Goal: Task Accomplishment & Management: Manage account settings

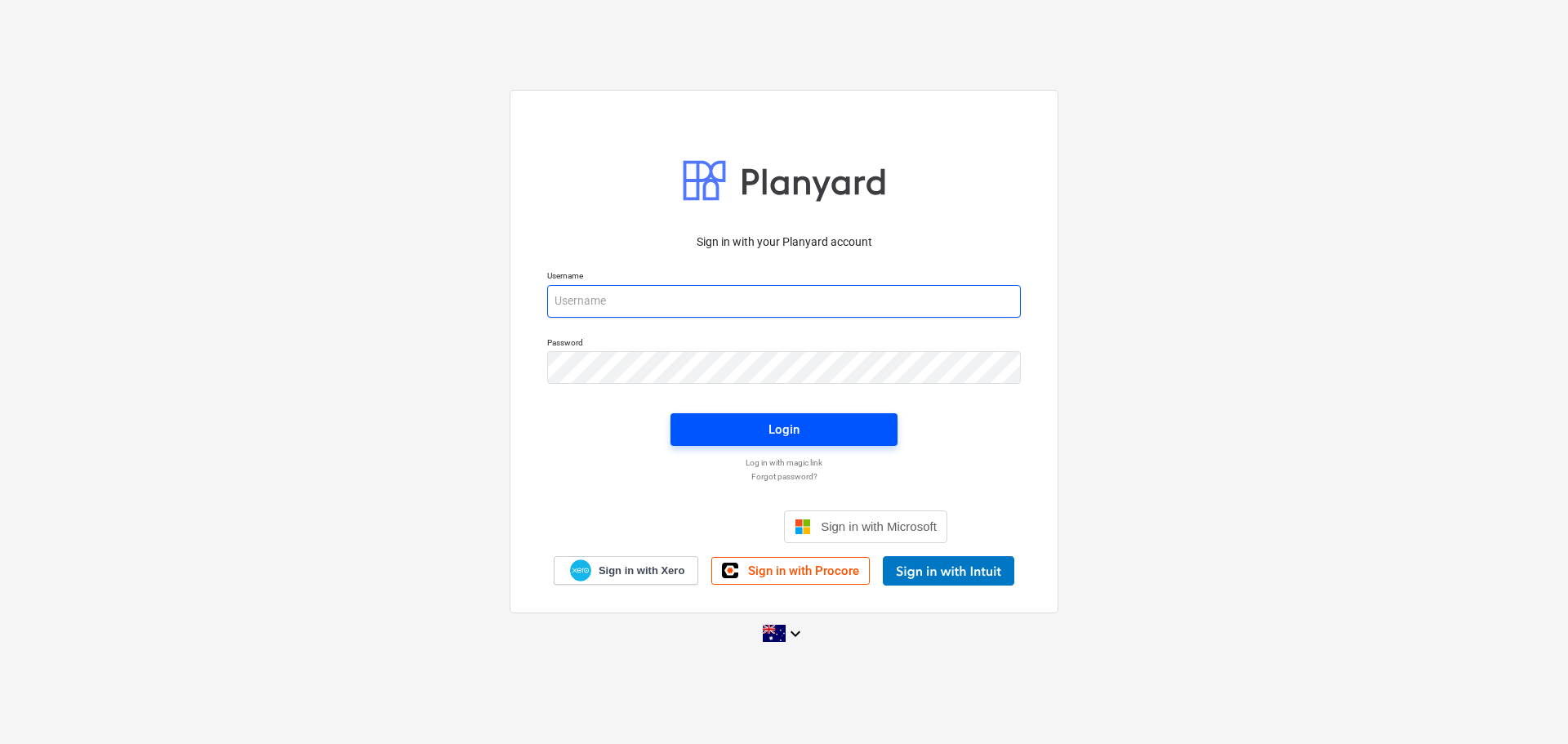
type input "[EMAIL_ADDRESS][DOMAIN_NAME]"
click at [780, 429] on div "Login" at bounding box center [784, 430] width 31 height 22
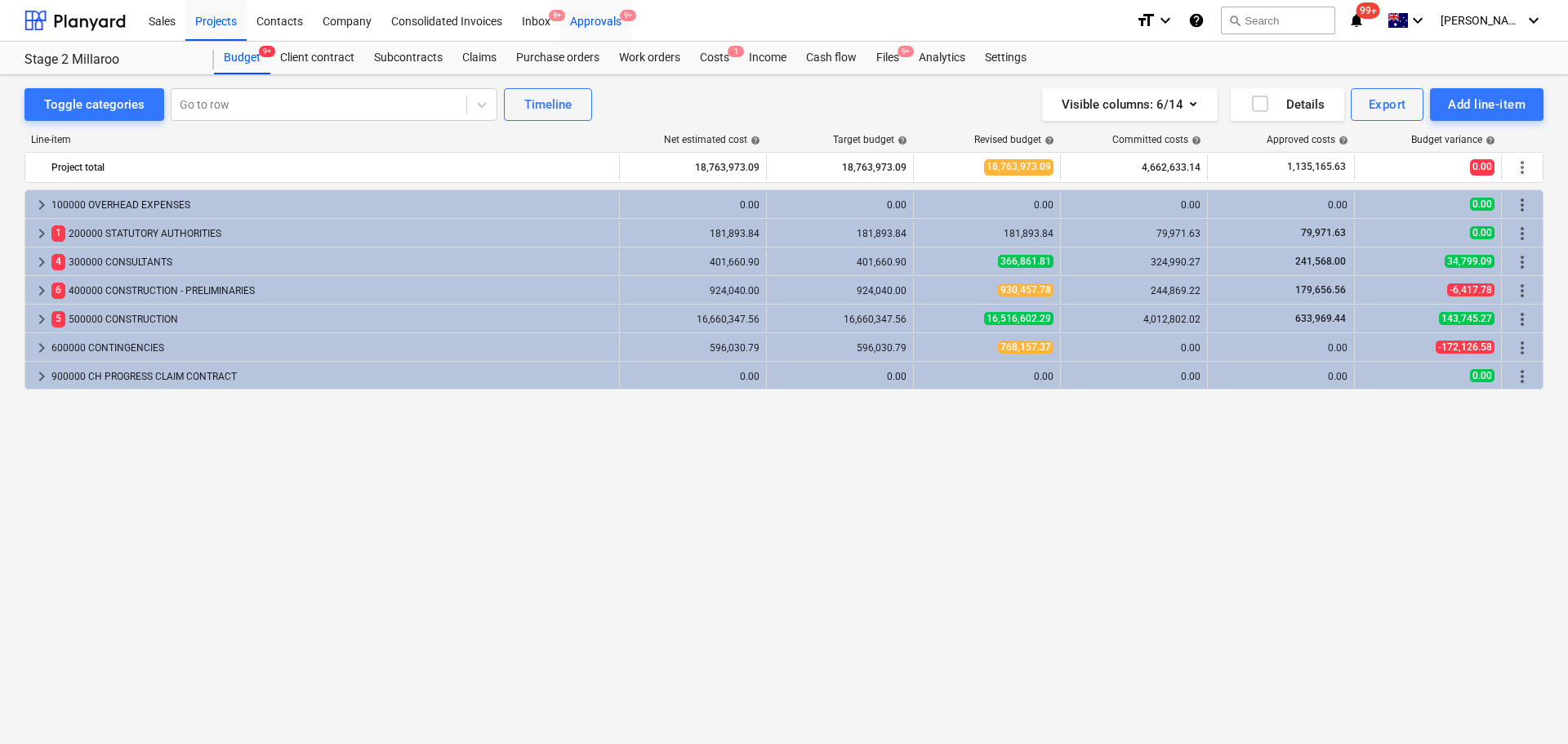
click at [603, 22] on div "Approvals 9+" at bounding box center [595, 20] width 71 height 41
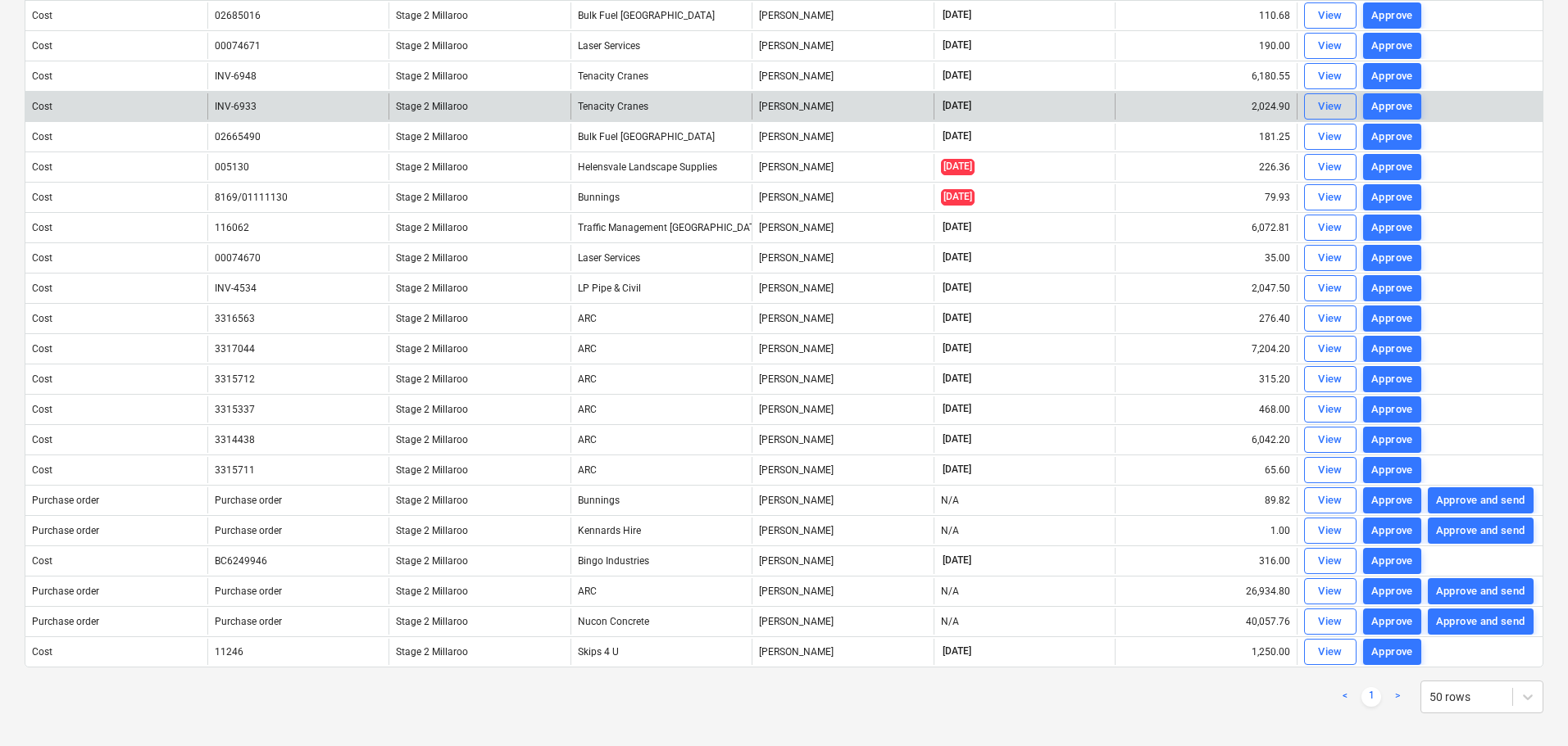
scroll to position [472, 0]
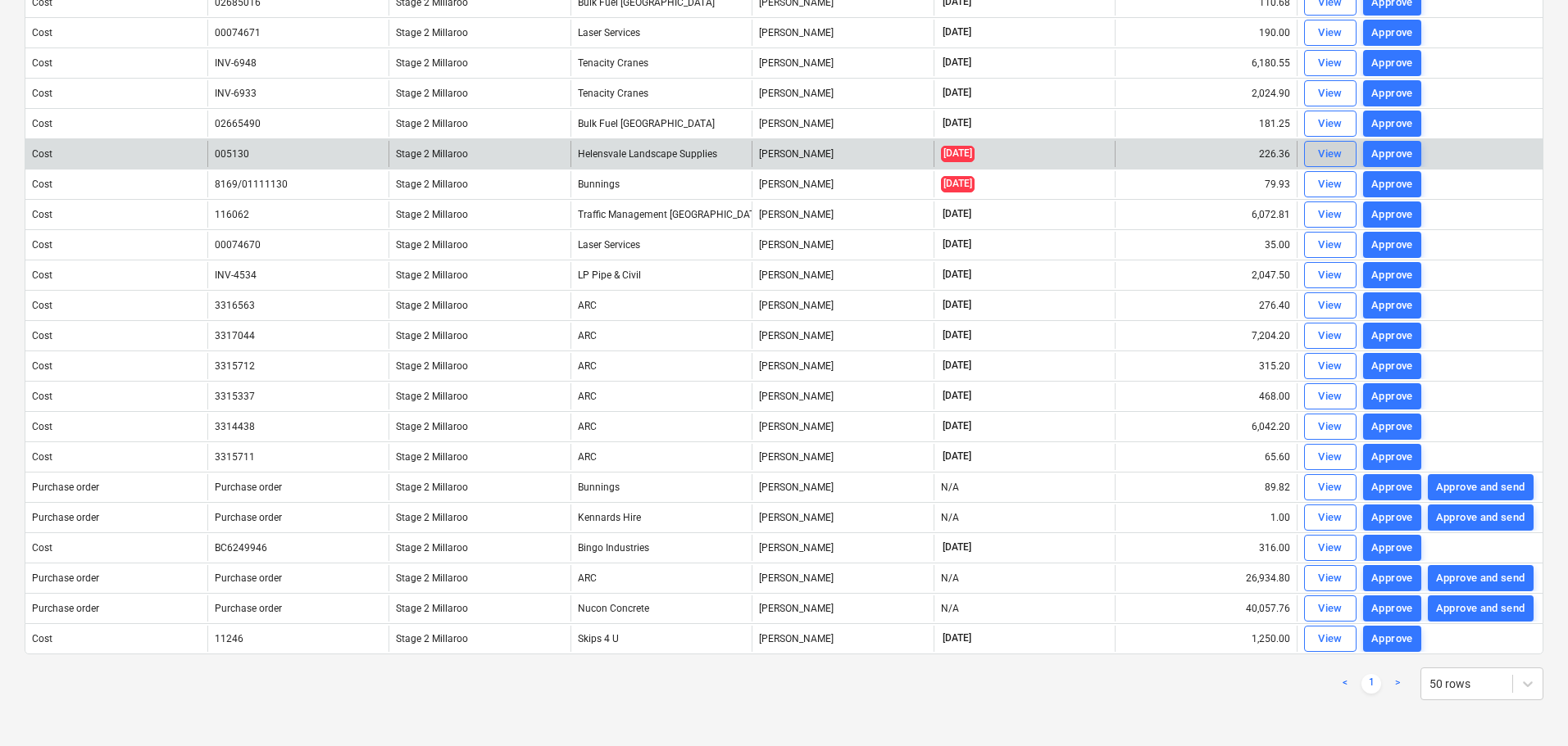
click at [1333, 155] on div "View" at bounding box center [1330, 154] width 25 height 19
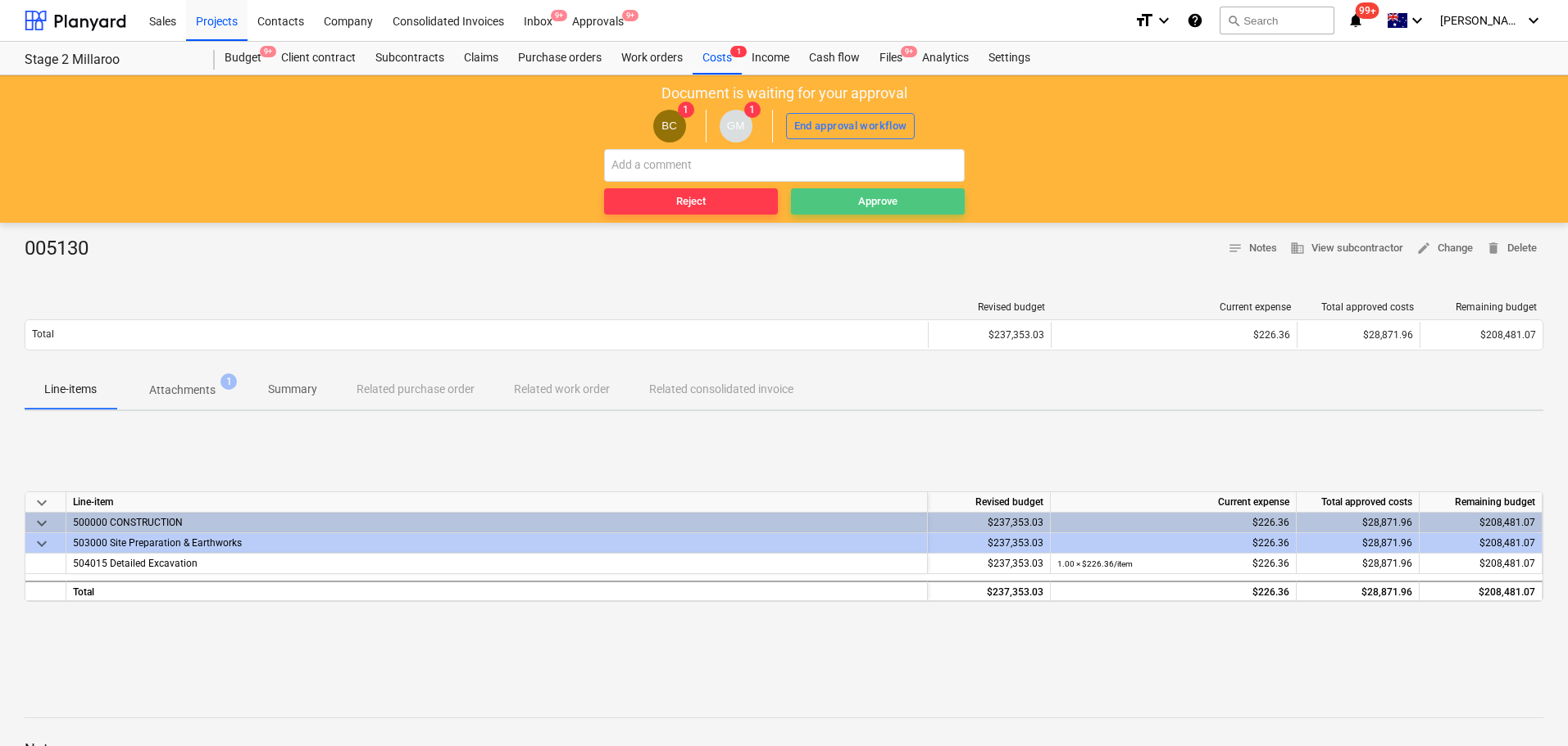
click at [850, 200] on span "Approve" at bounding box center [878, 201] width 161 height 19
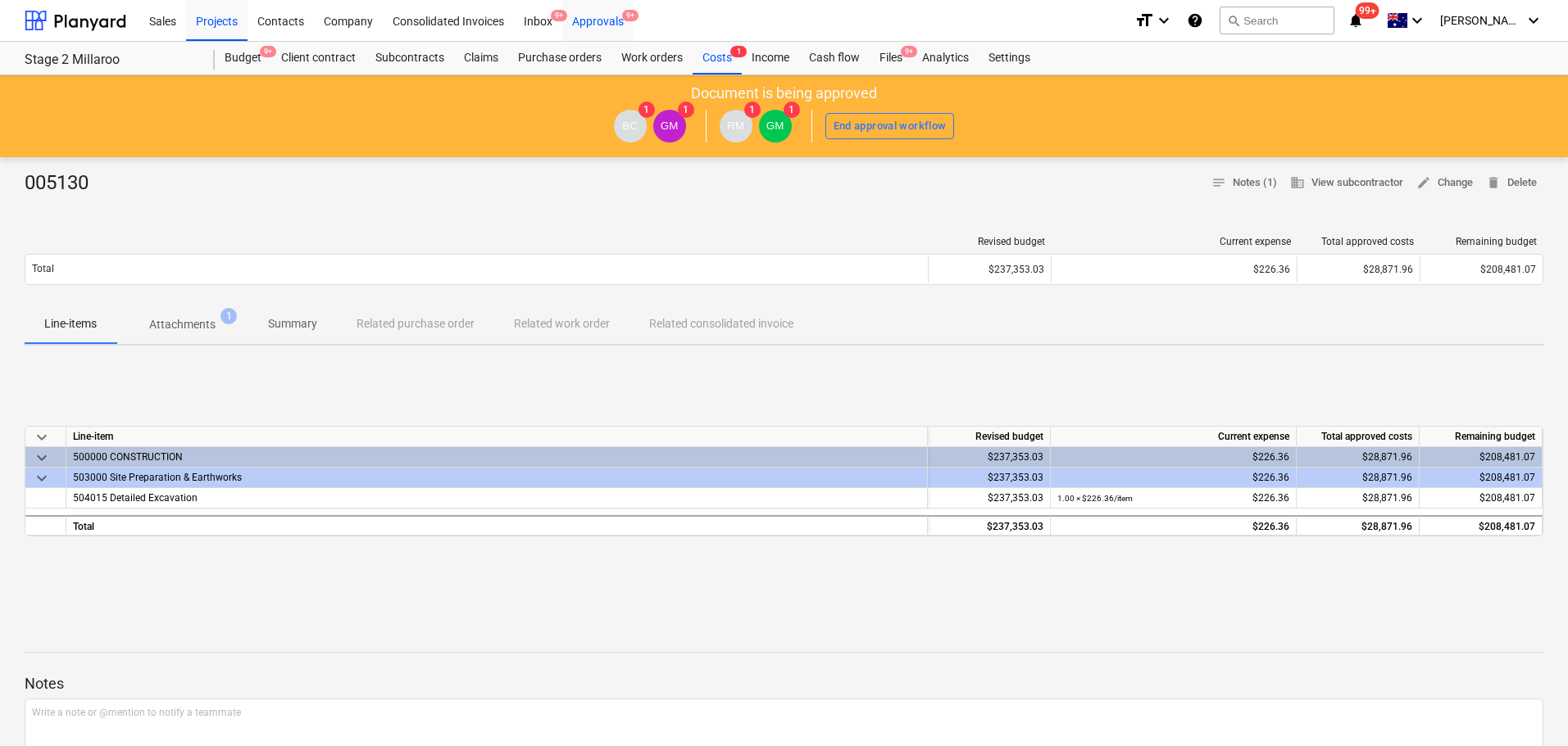
click at [594, 20] on div "Approvals 9+" at bounding box center [597, 20] width 71 height 41
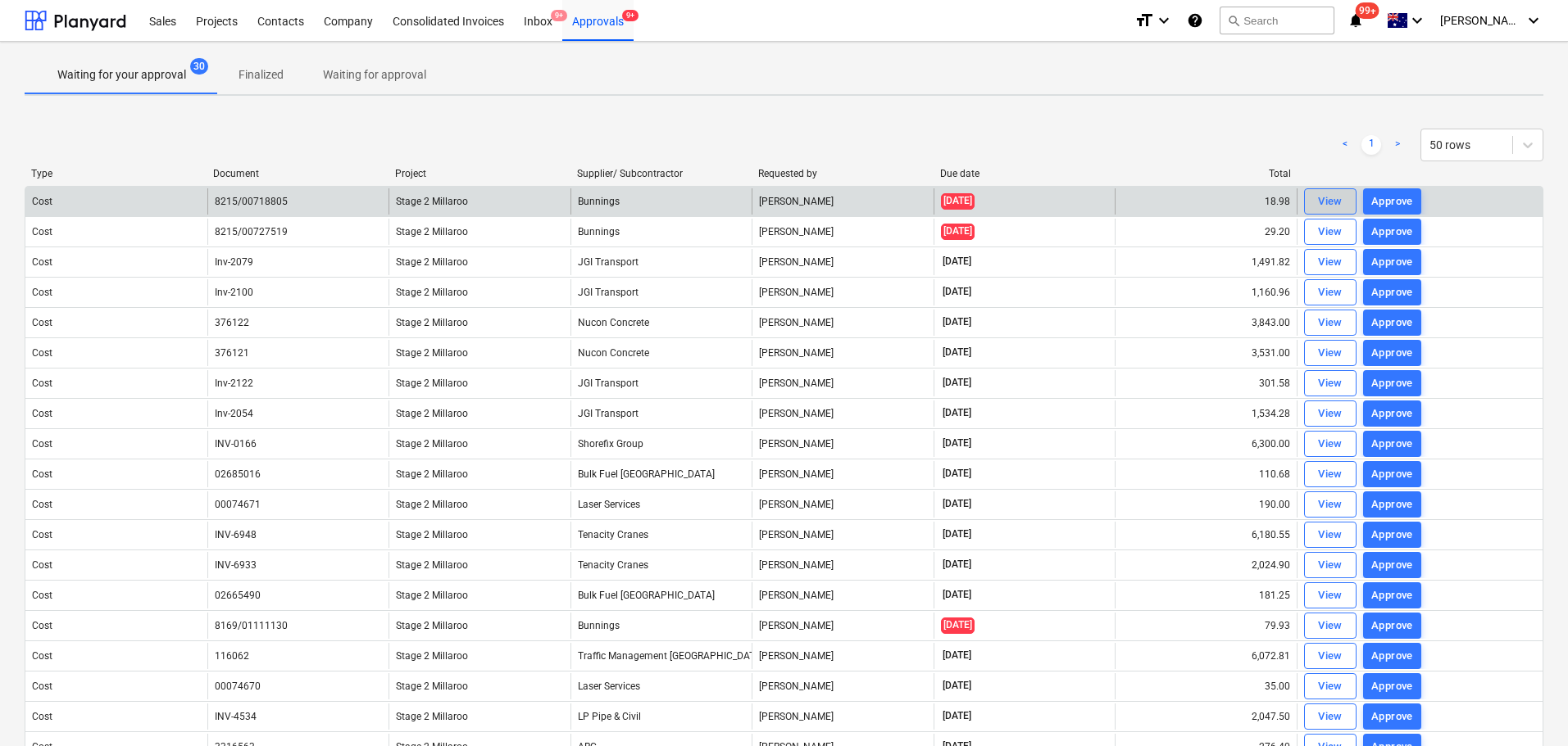
click at [1345, 202] on span "View" at bounding box center [1330, 201] width 37 height 19
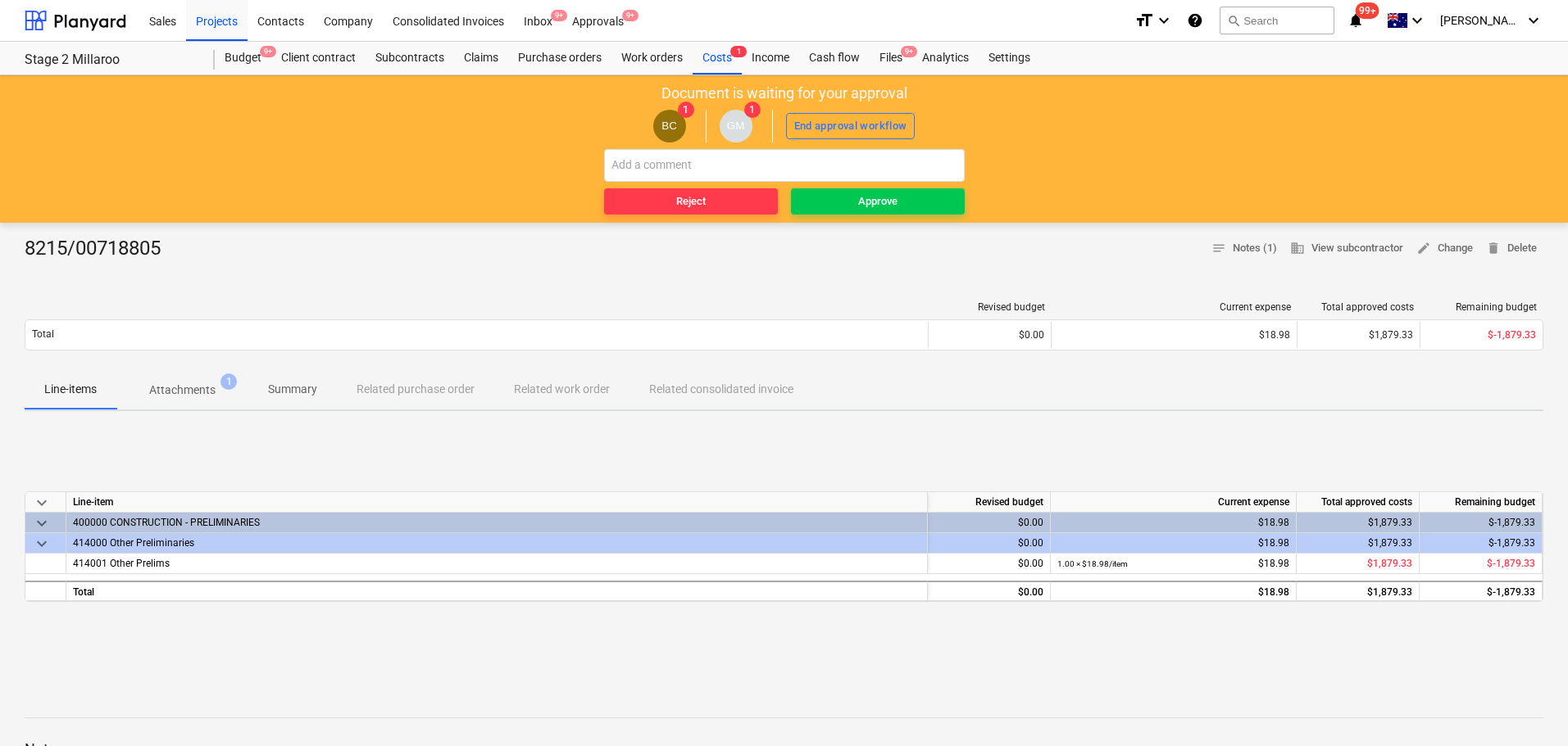
click at [184, 391] on p "Attachments" at bounding box center [182, 390] width 66 height 17
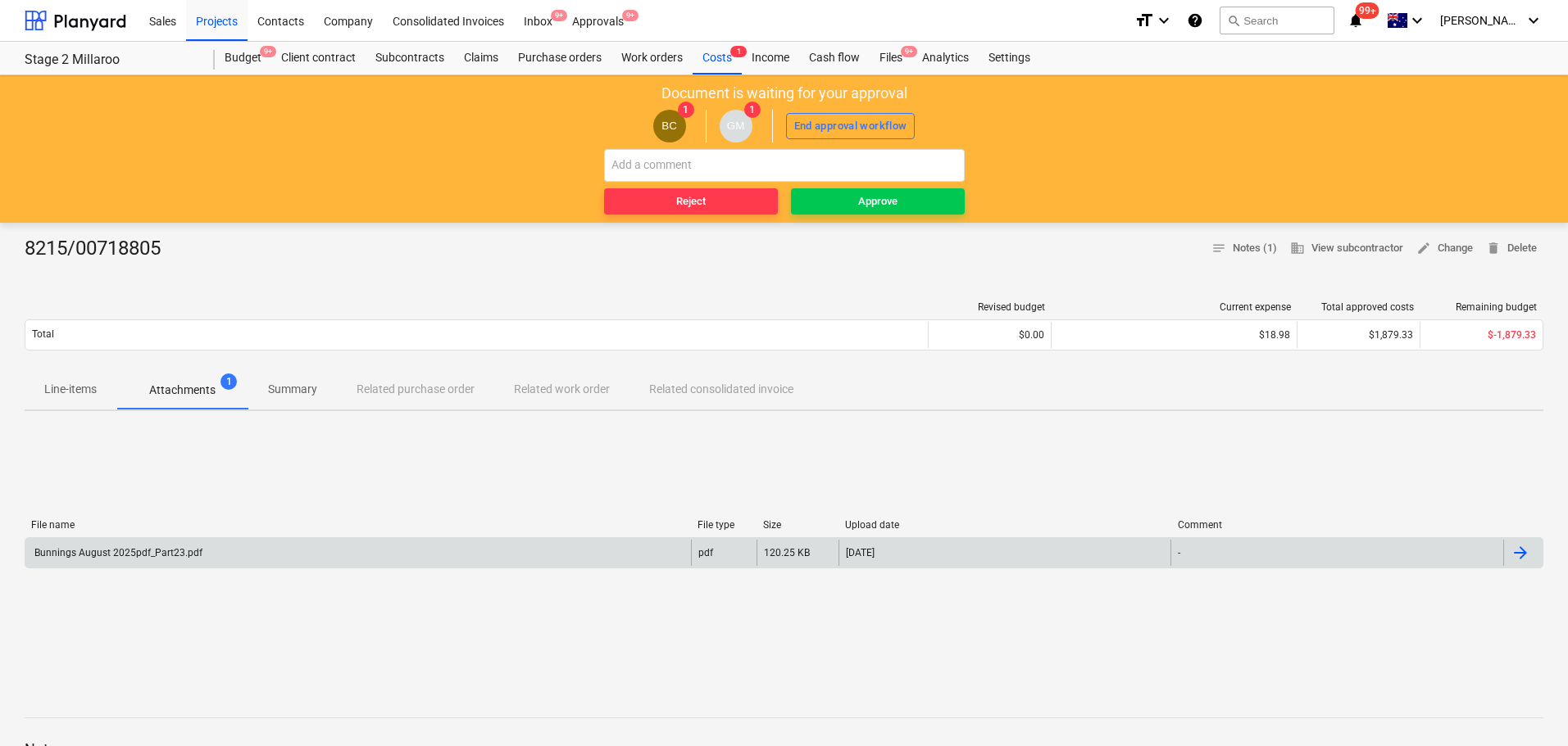
click at [123, 551] on div "Bunnings August 2025pdf_Part23.pdf" at bounding box center [117, 553] width 171 height 12
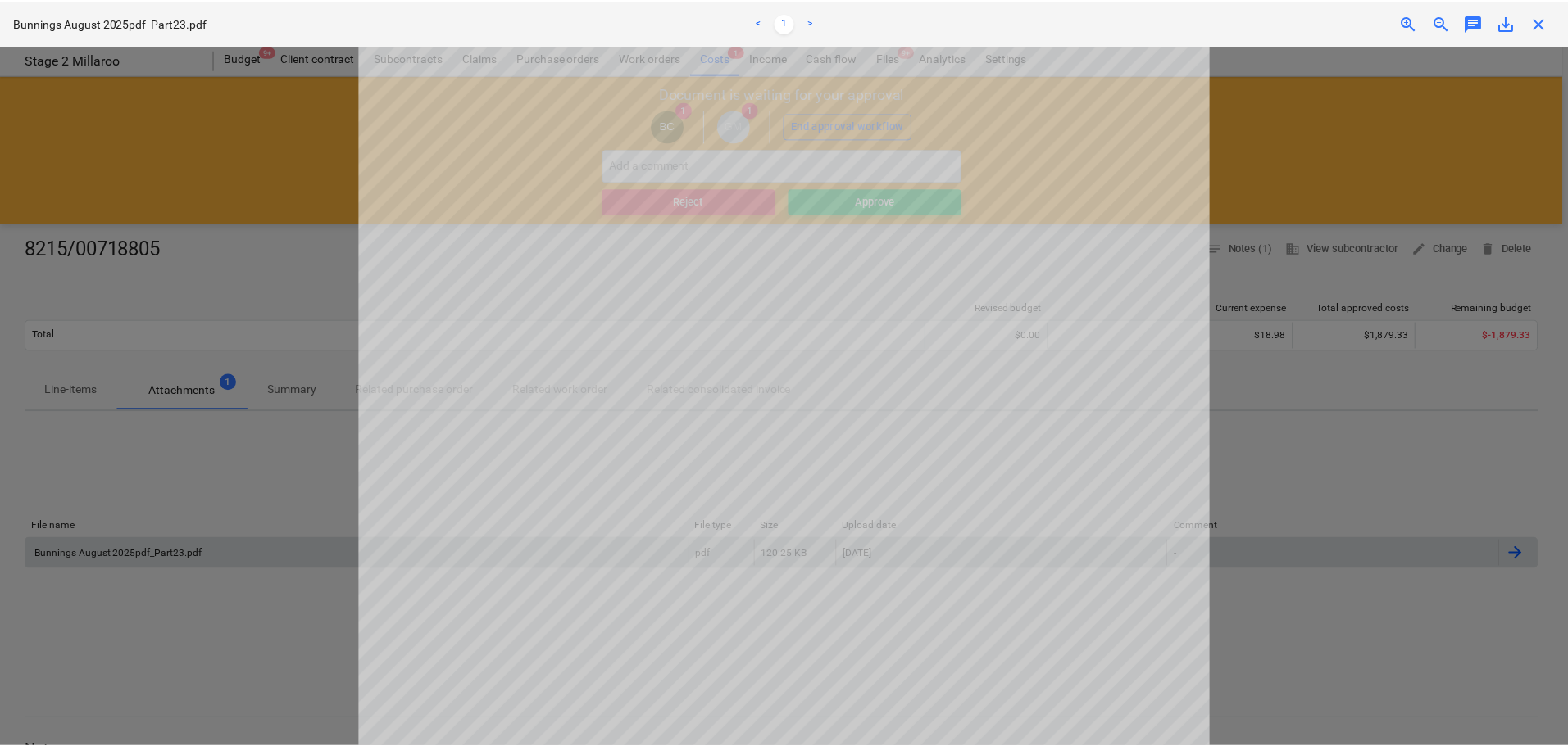
scroll to position [35, 0]
click at [1542, 21] on span "close" at bounding box center [1544, 23] width 20 height 20
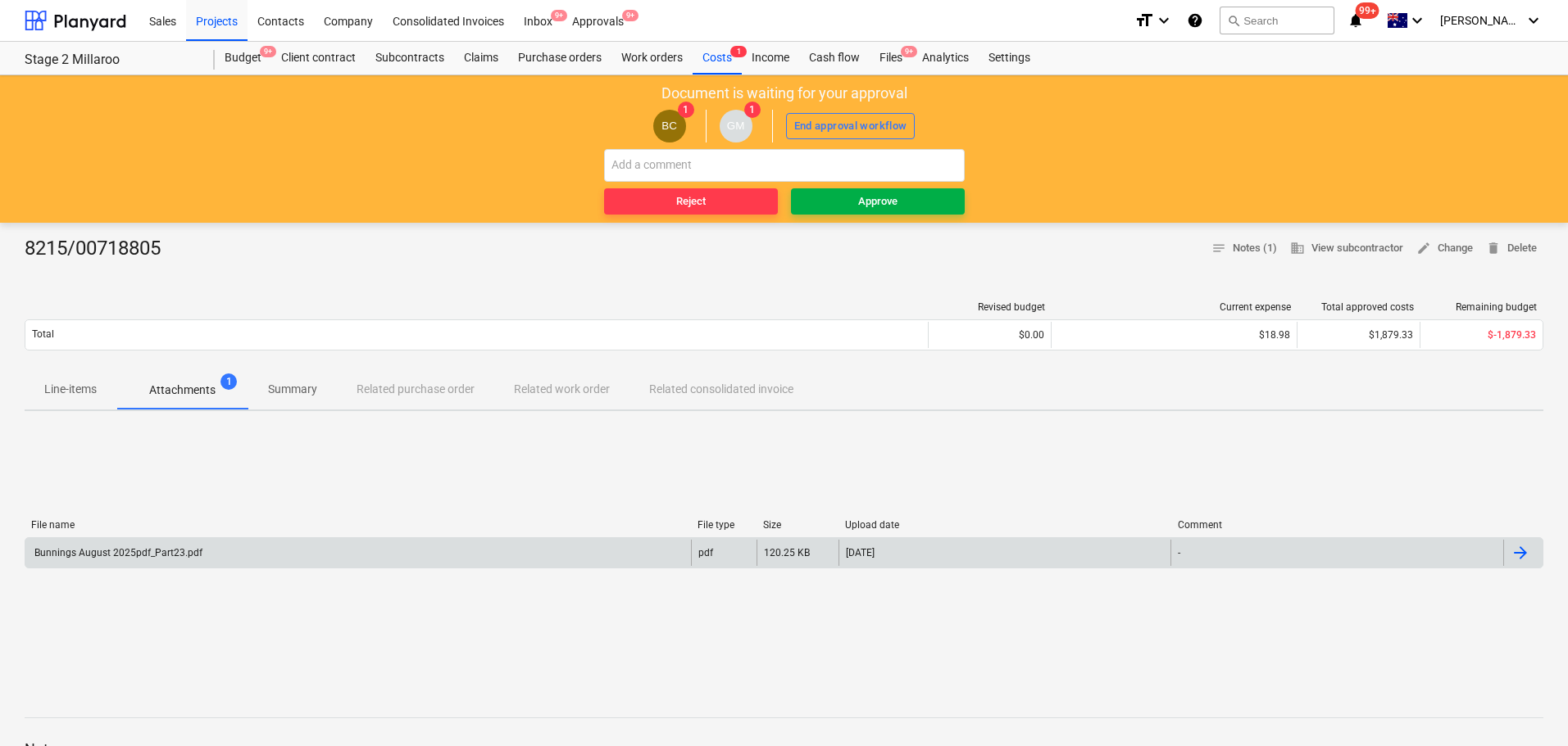
click at [875, 200] on div "Approve" at bounding box center [878, 201] width 39 height 19
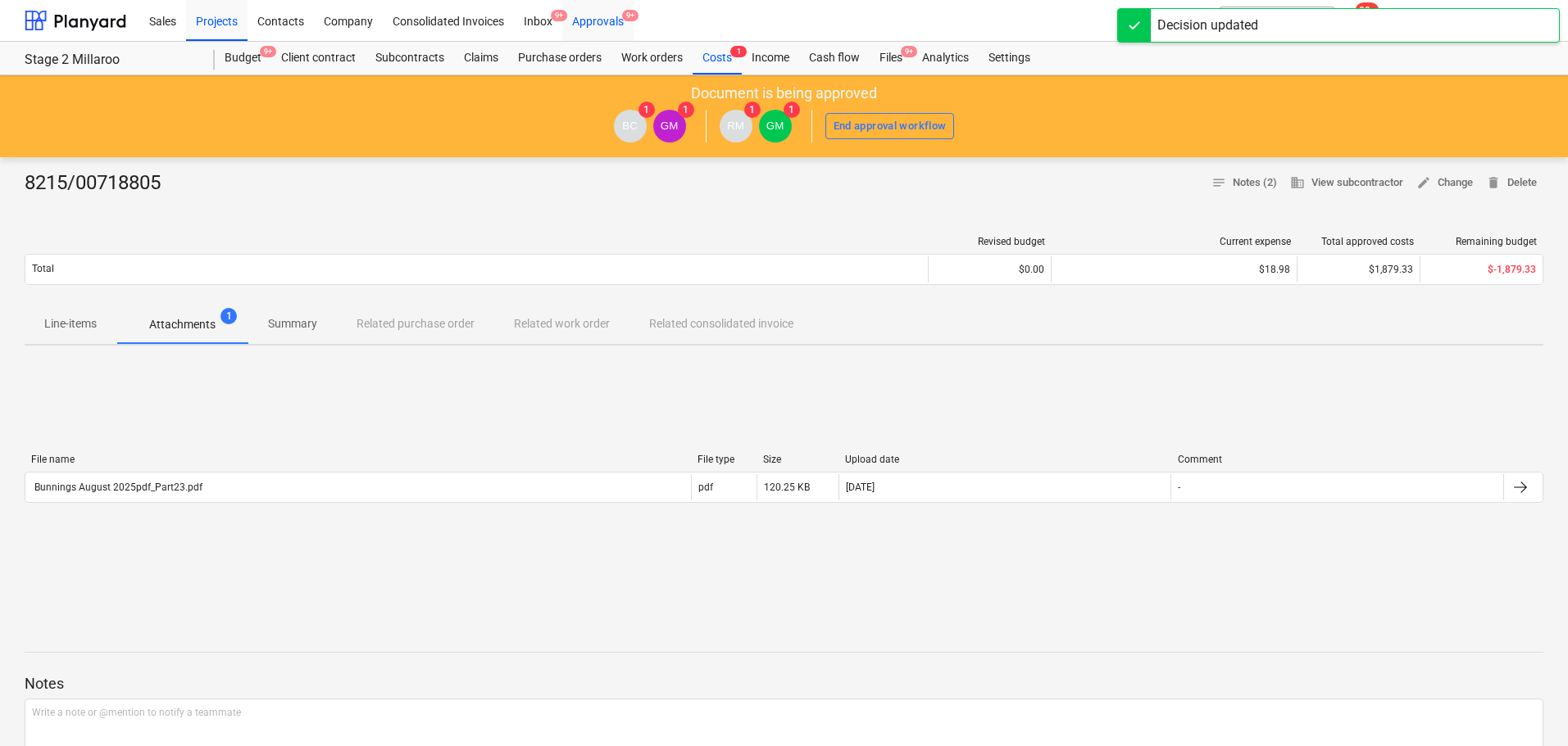
click at [602, 22] on div "Approvals 9+" at bounding box center [597, 20] width 71 height 41
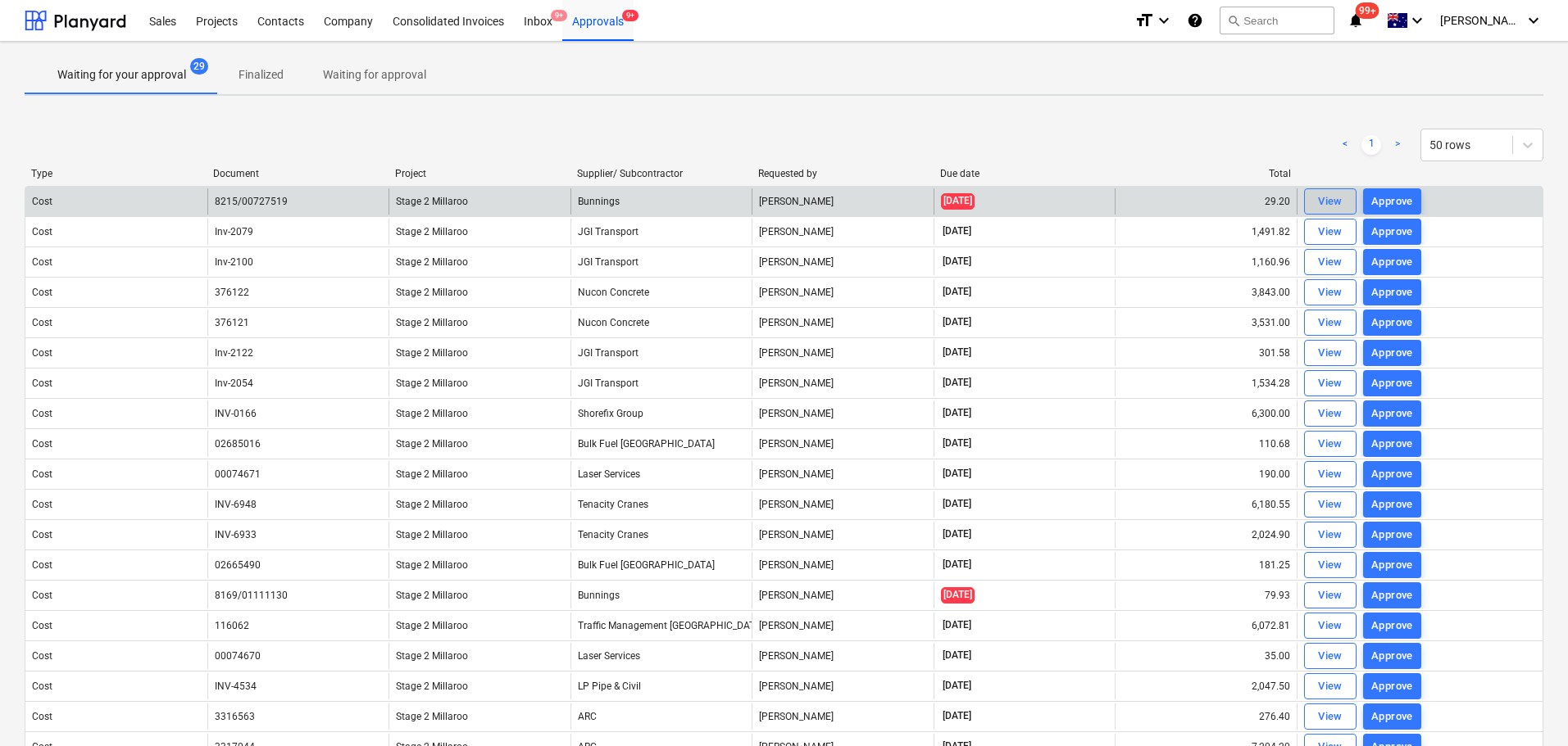
click at [1319, 200] on div "View" at bounding box center [1330, 201] width 25 height 19
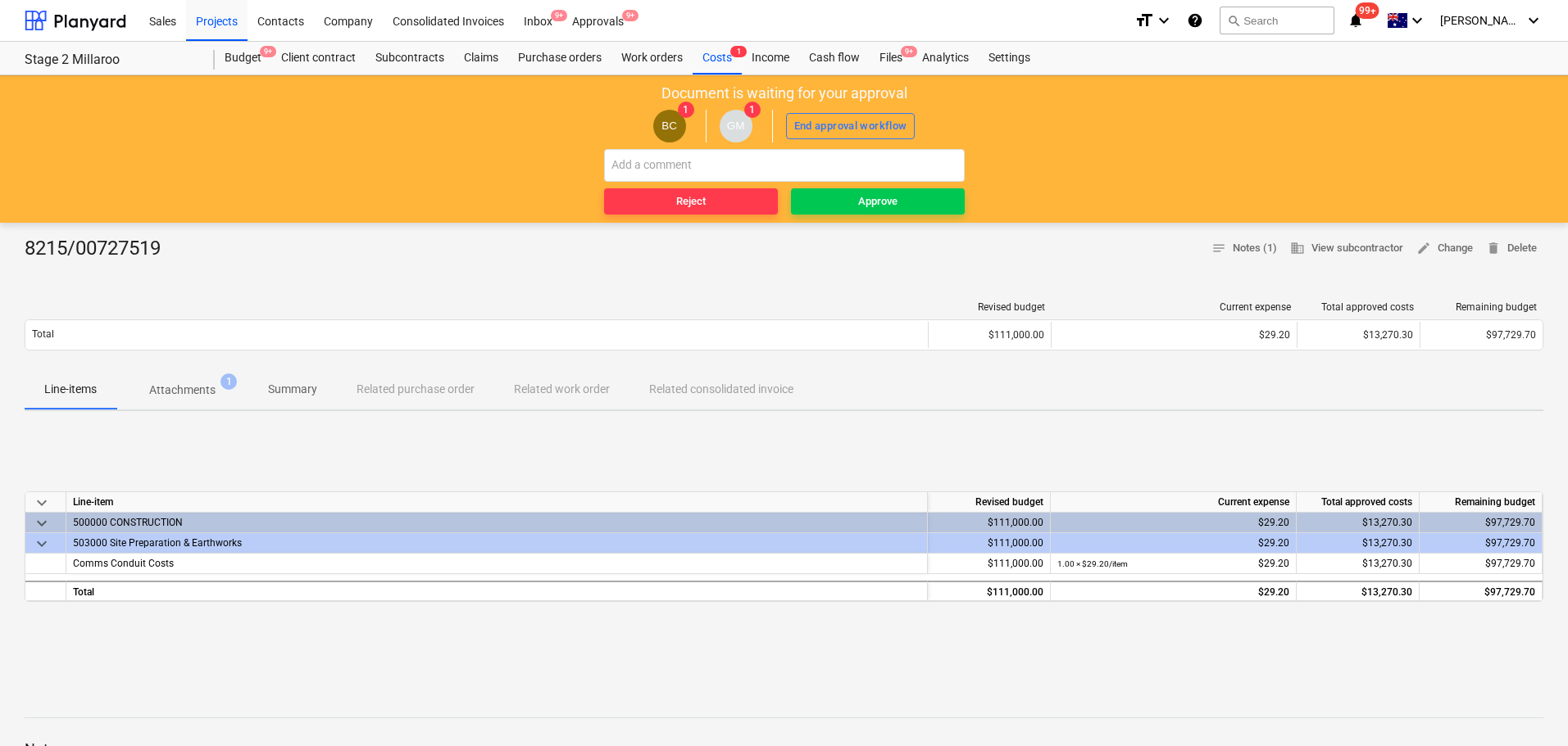
click at [196, 388] on p "Attachments" at bounding box center [182, 390] width 66 height 17
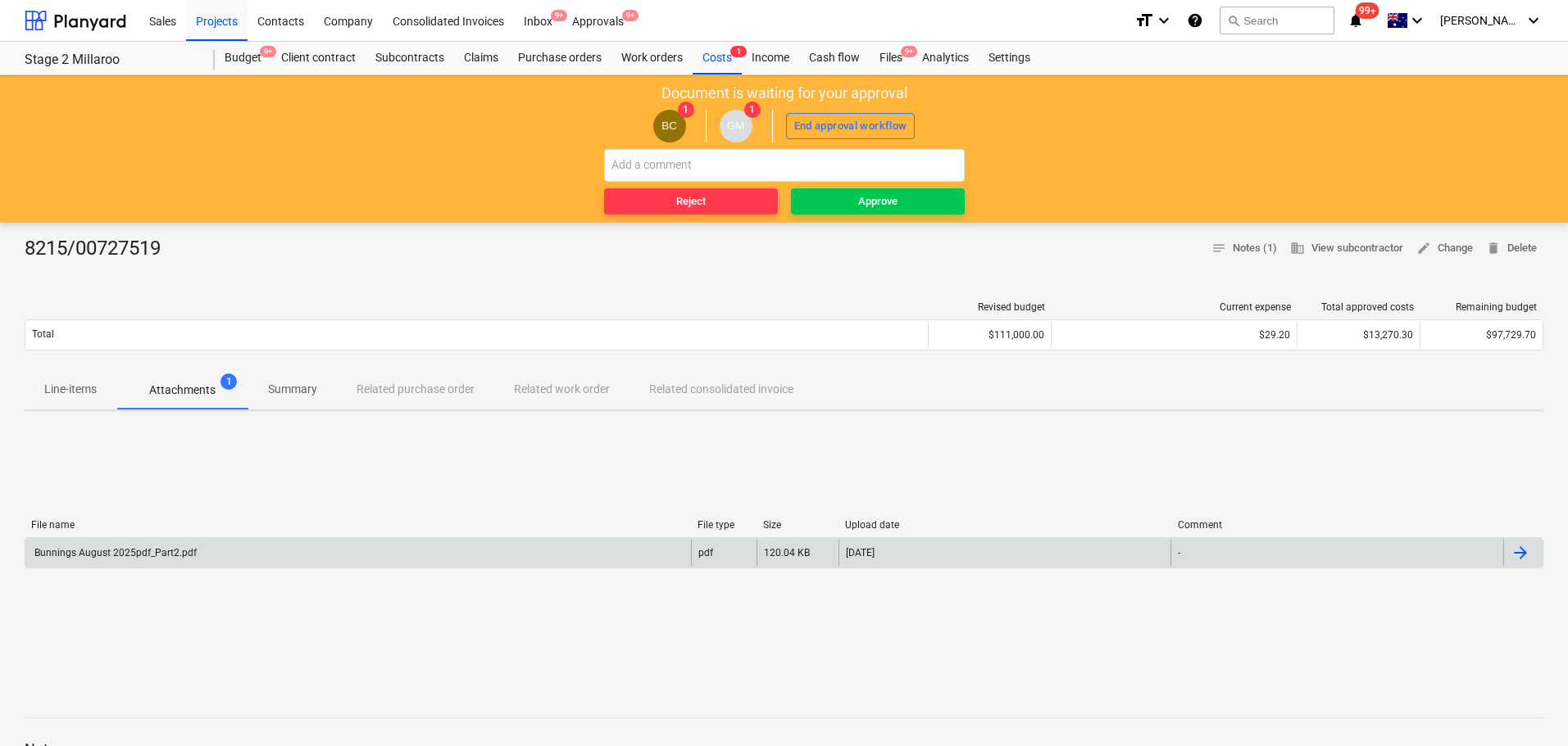
click at [121, 557] on div "Bunnings August 2025pdf_Part2.pdf" at bounding box center [114, 553] width 165 height 12
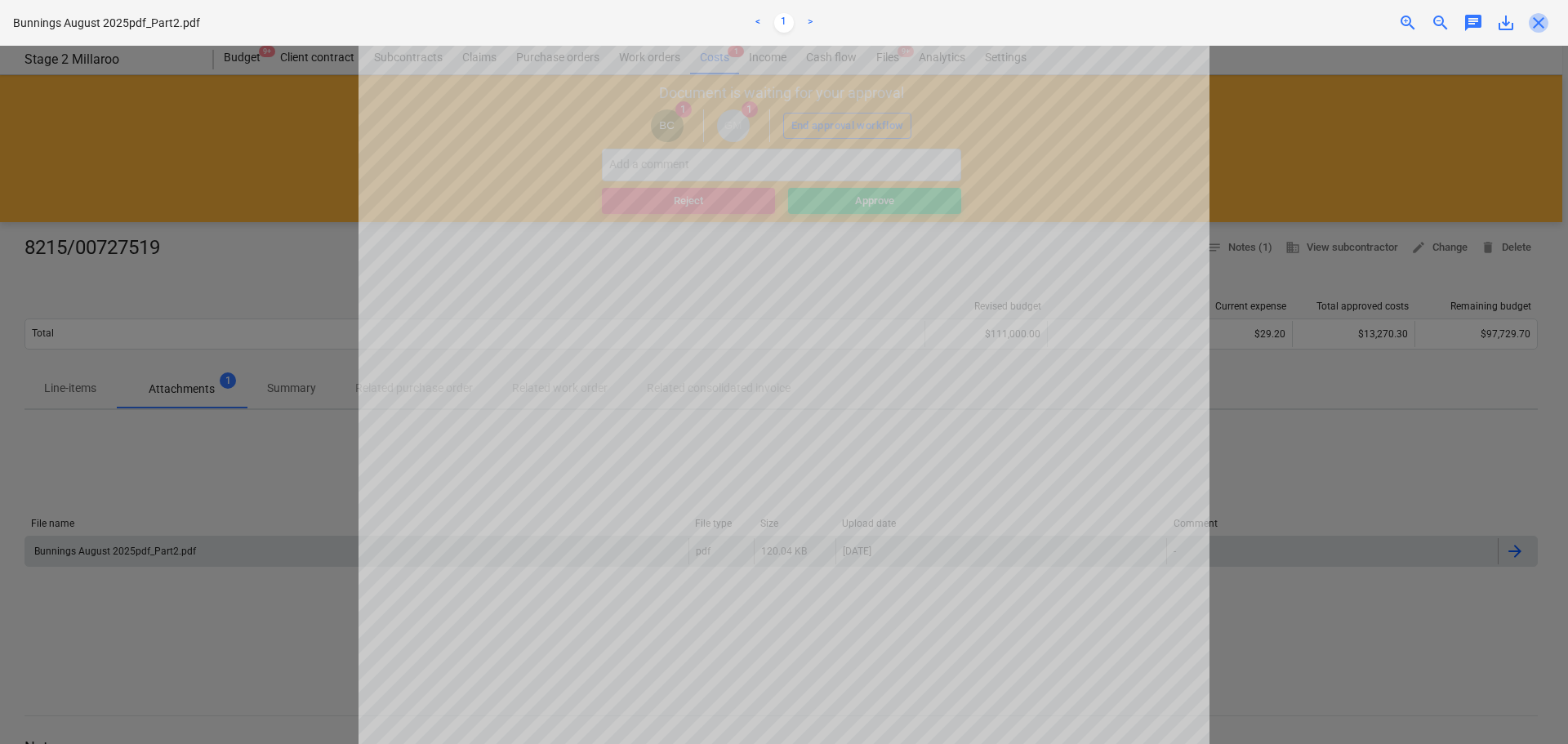
click at [1533, 20] on span "close" at bounding box center [1538, 23] width 20 height 20
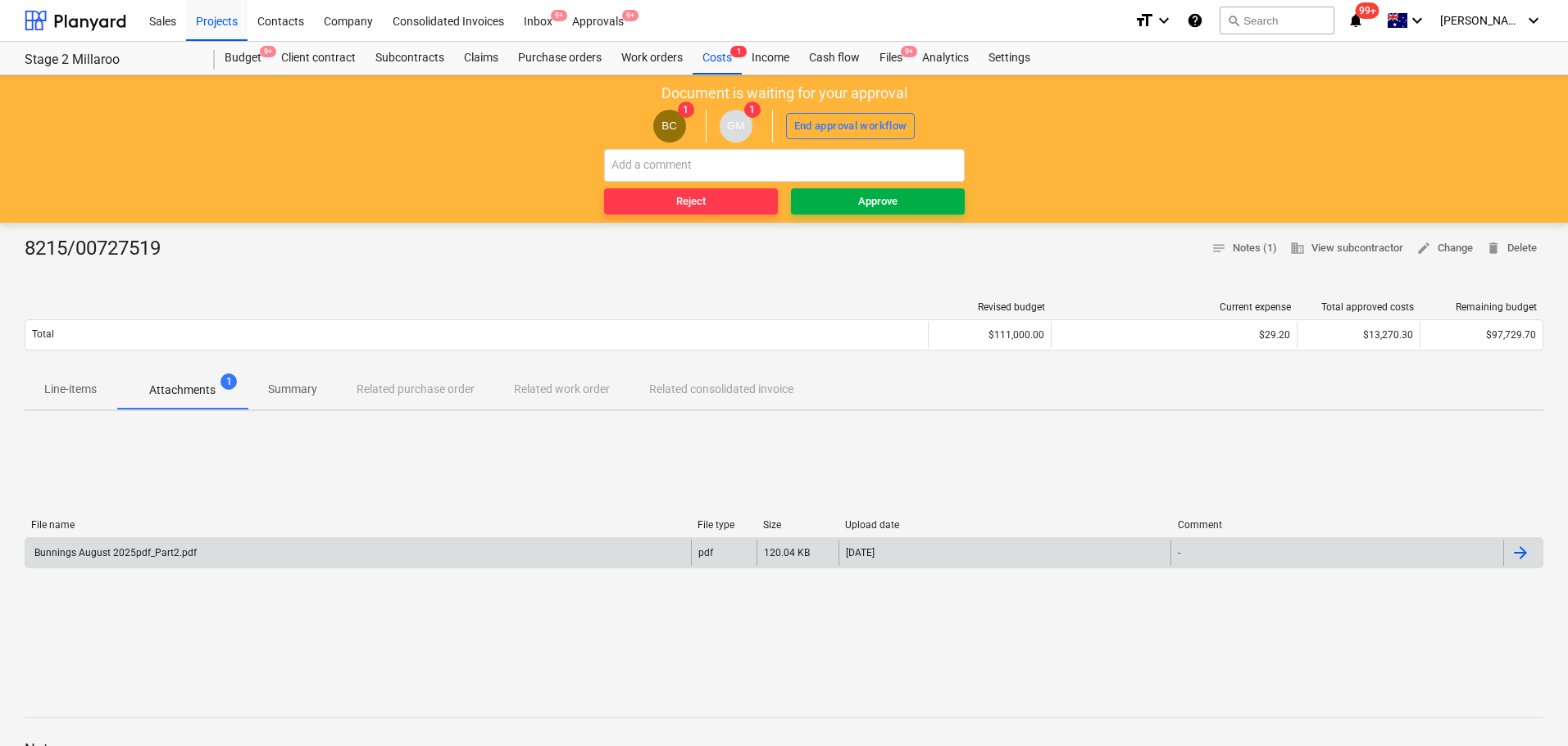
click at [863, 199] on div "Approve" at bounding box center [878, 201] width 39 height 19
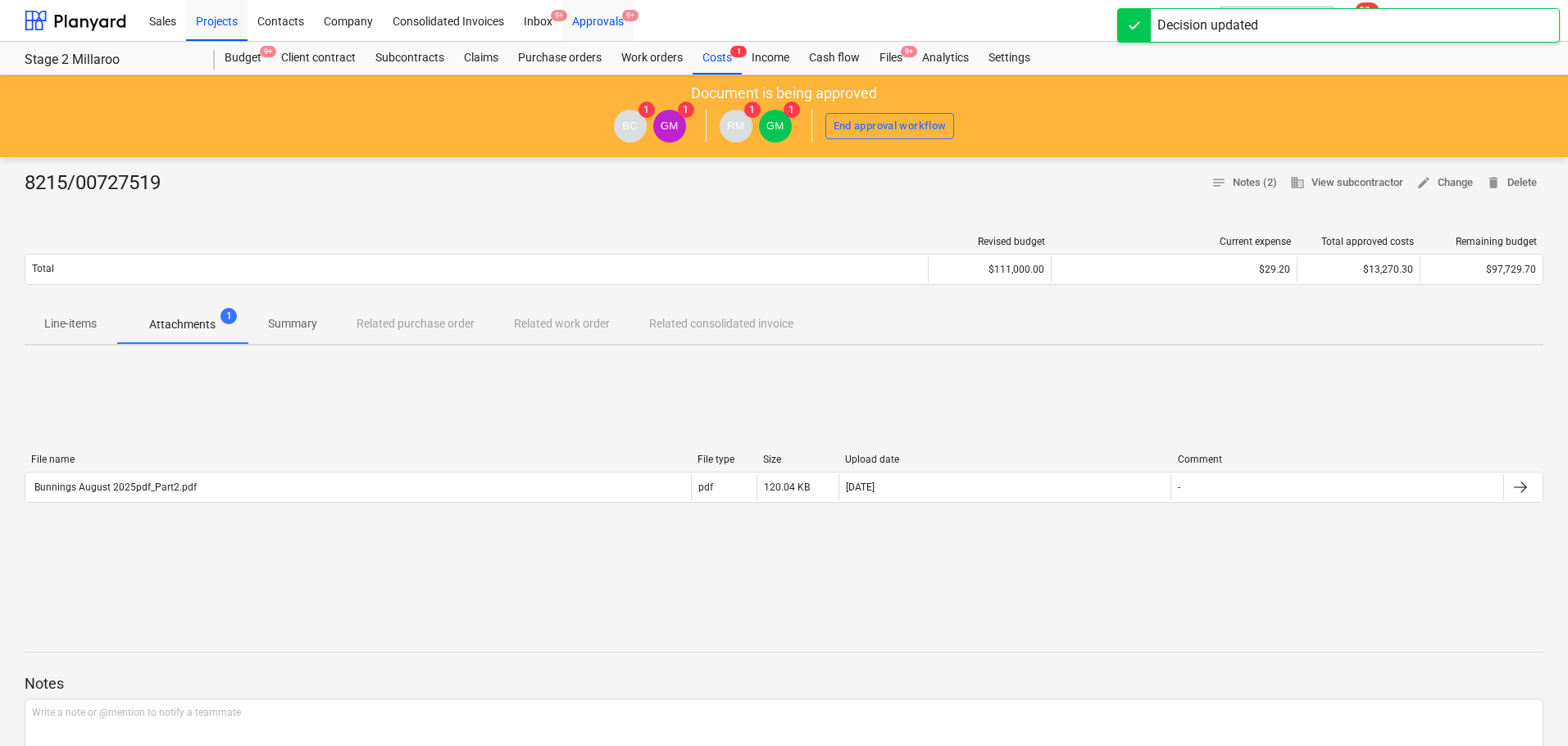
click at [610, 21] on div "Approvals 9+" at bounding box center [597, 20] width 71 height 41
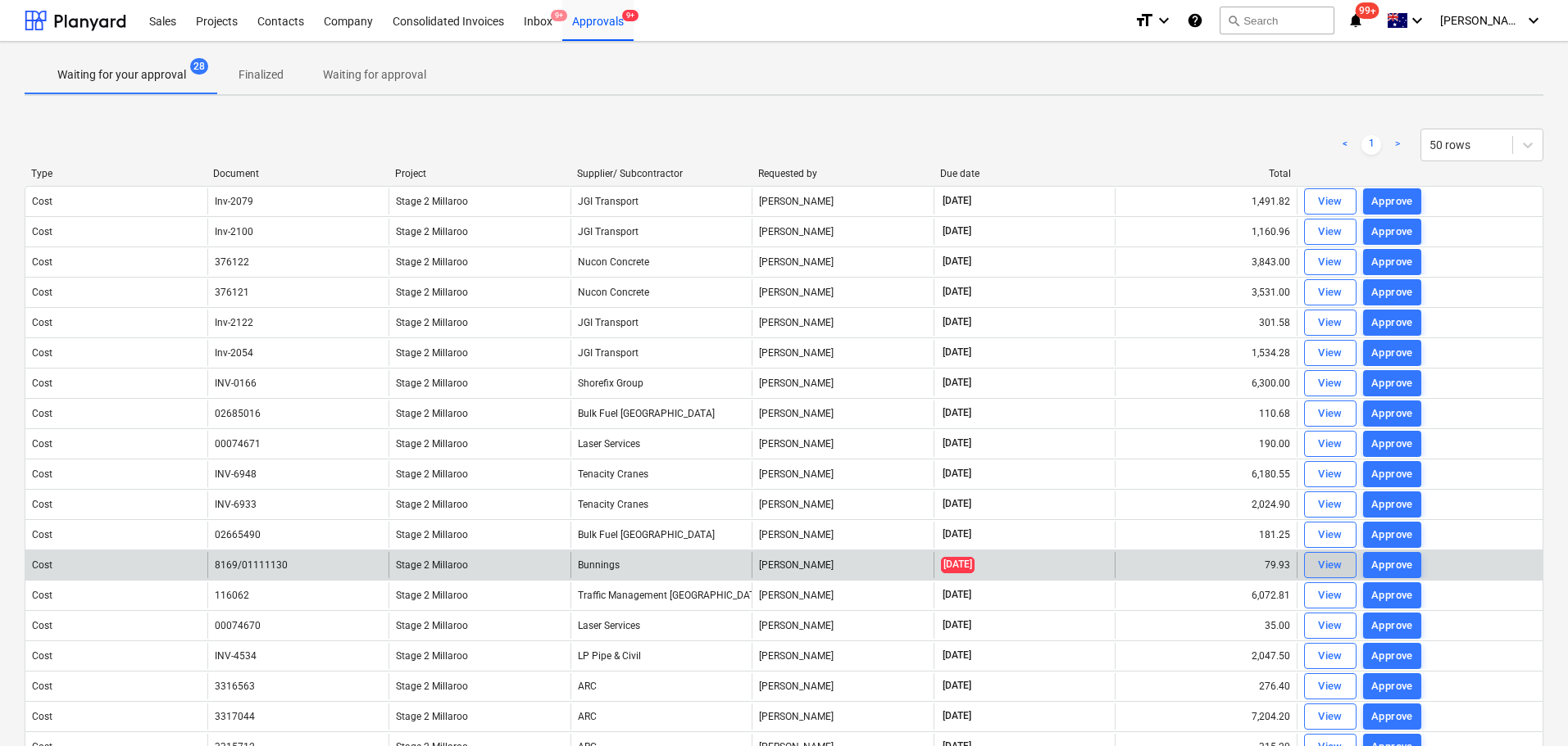
click at [1328, 562] on div "View" at bounding box center [1330, 565] width 25 height 19
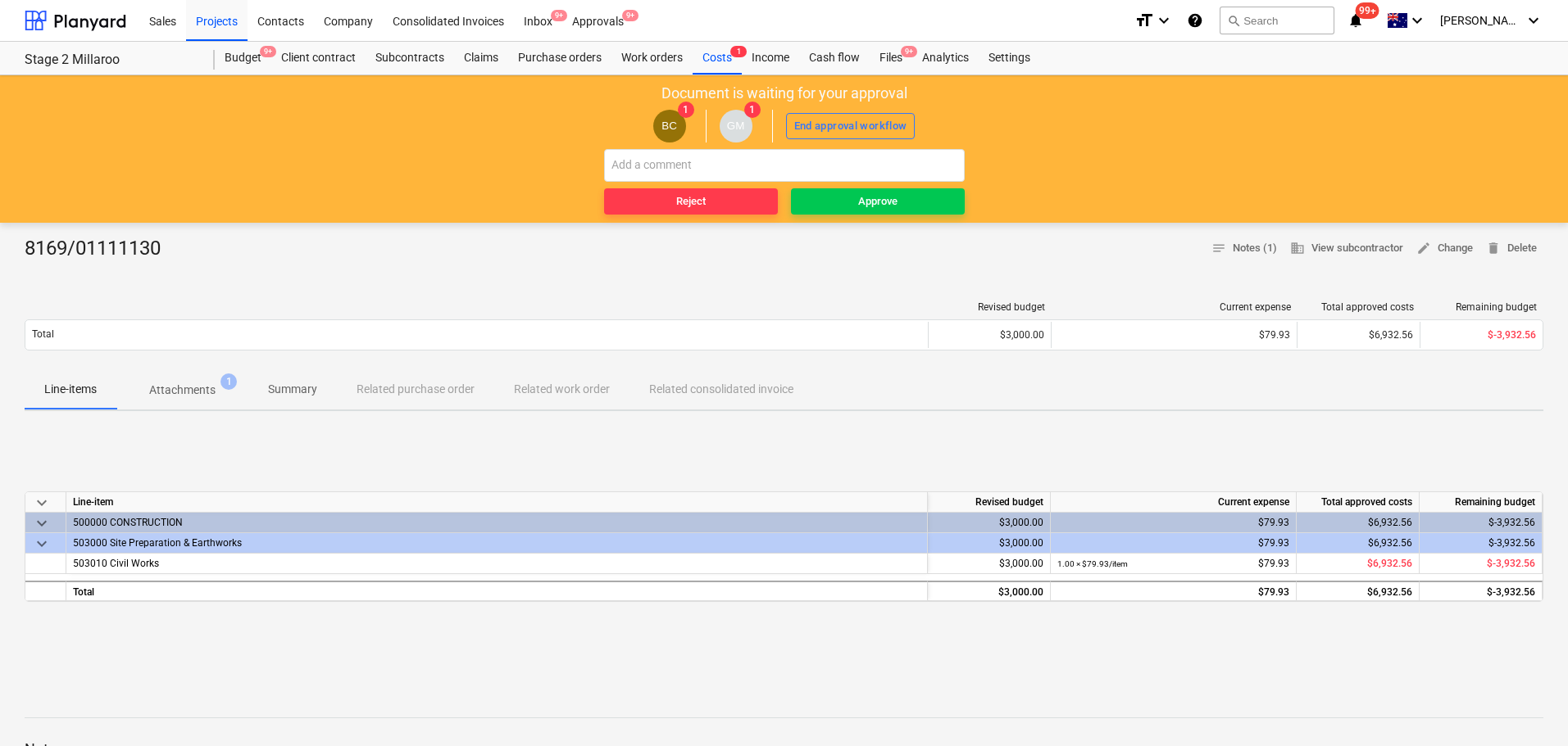
click at [183, 390] on p "Attachments" at bounding box center [182, 390] width 66 height 17
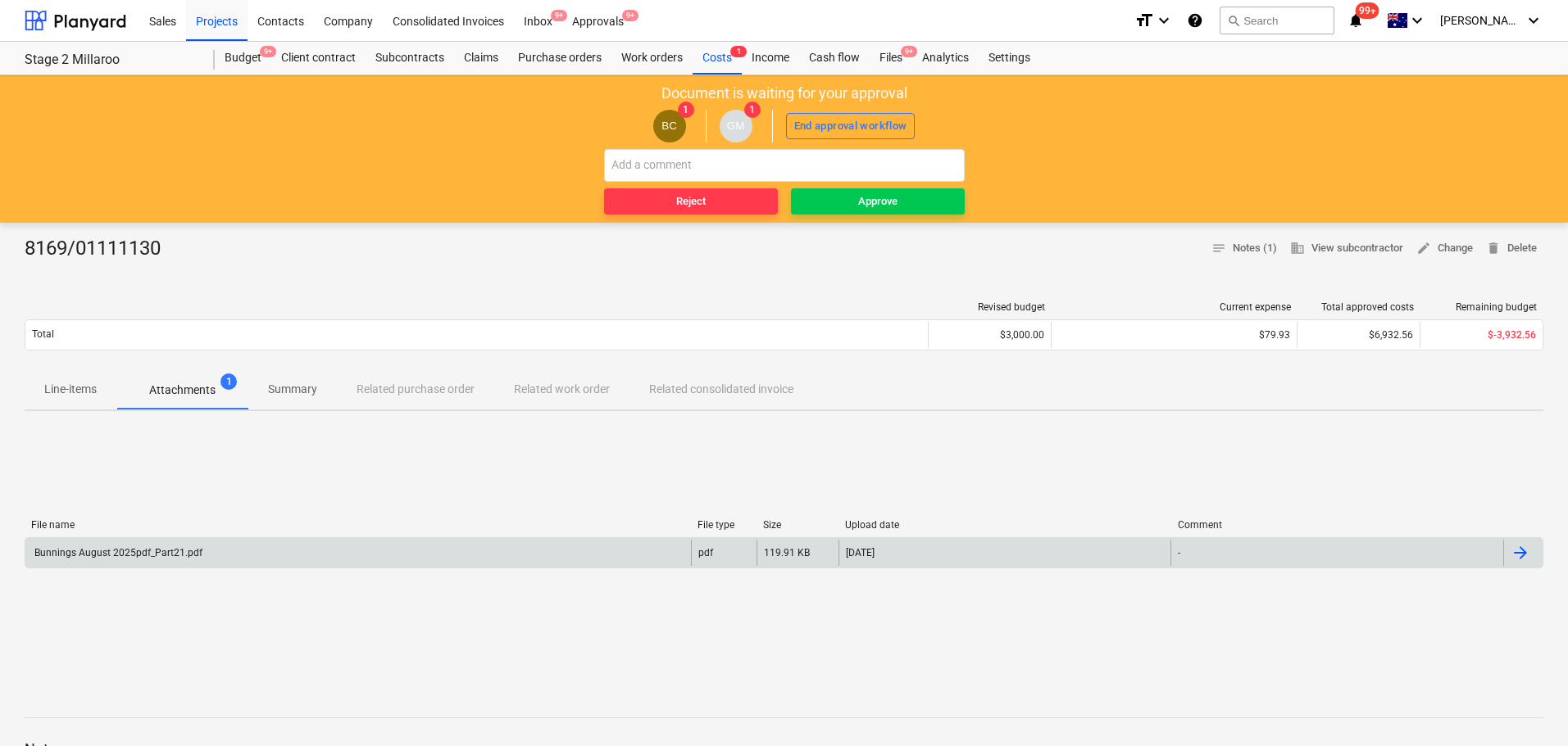
click at [149, 547] on div "Bunnings August 2025pdf_Part21.pdf" at bounding box center [117, 553] width 171 height 12
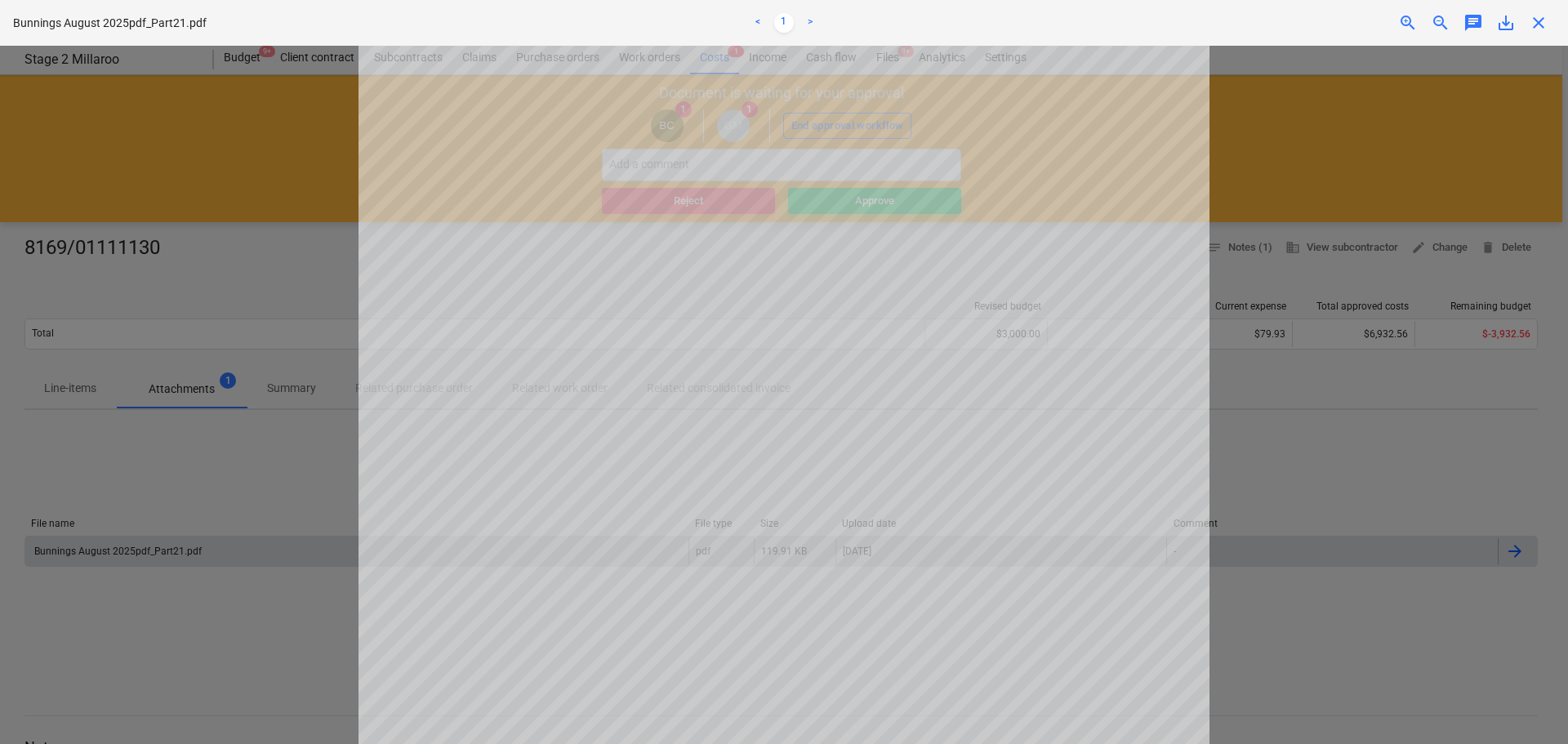
click at [1536, 23] on span "close" at bounding box center [1538, 23] width 20 height 20
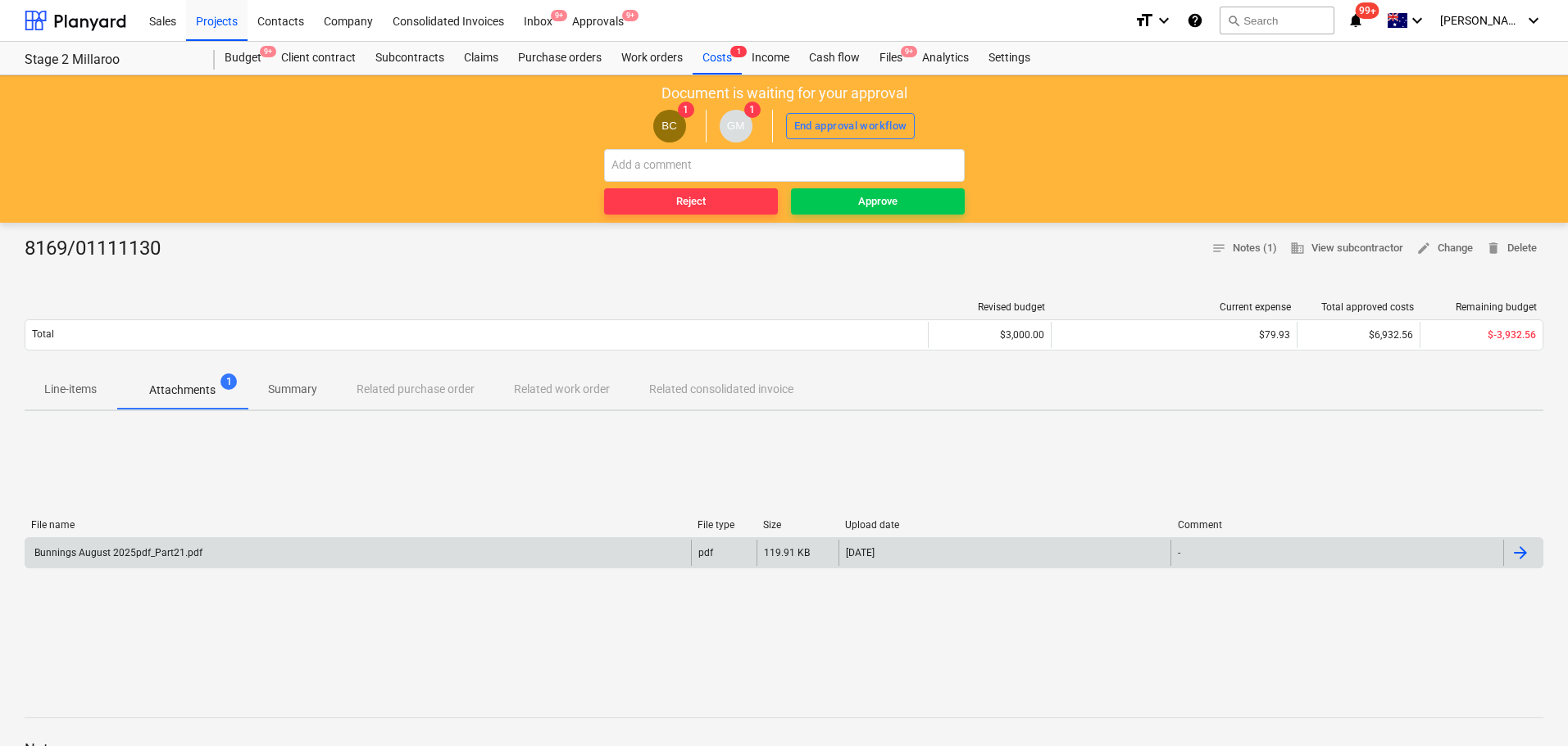
click at [71, 391] on p "Line-items" at bounding box center [70, 389] width 52 height 17
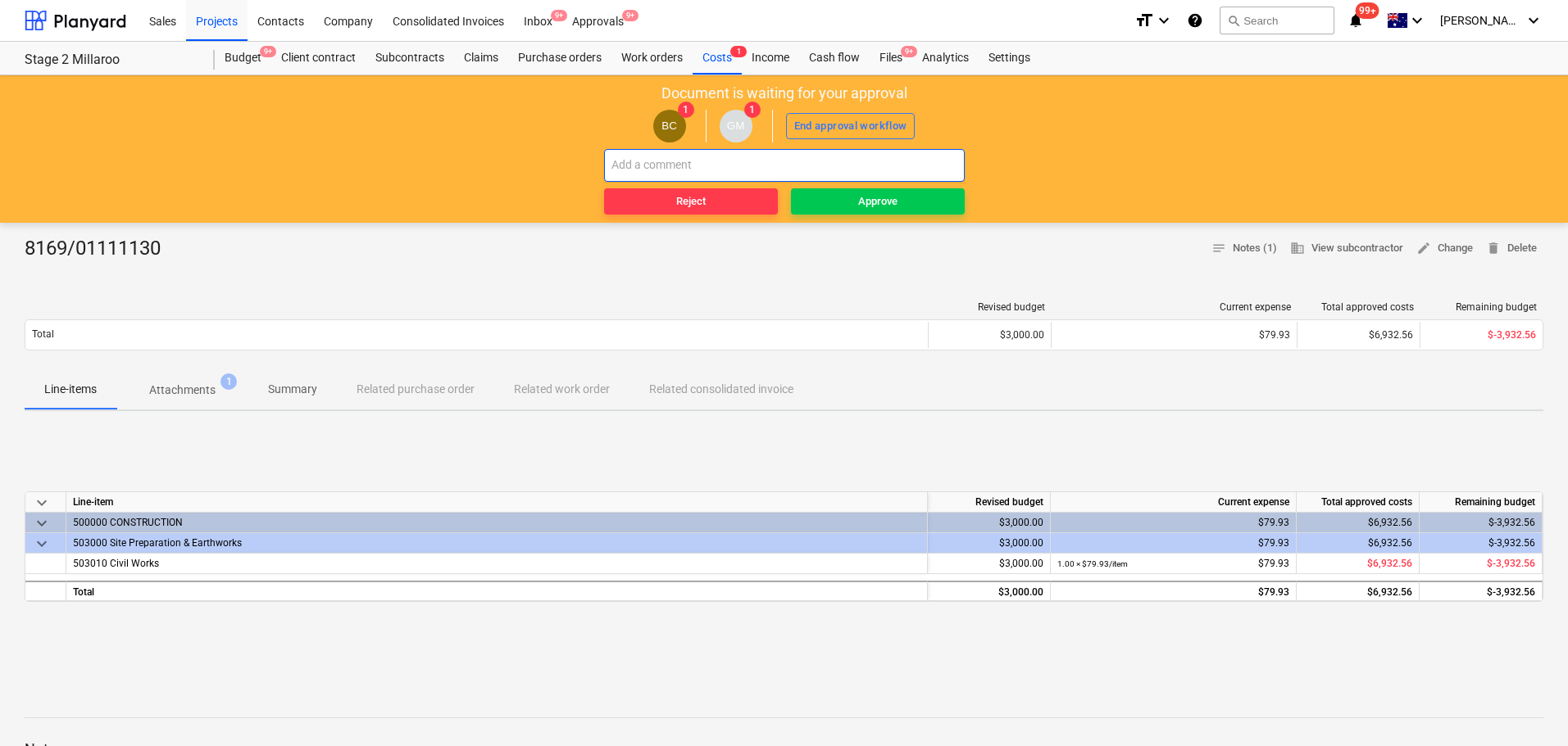
click at [625, 161] on input "text" at bounding box center [784, 165] width 360 height 33
type input "please enter into prelims"
click at [667, 195] on span "Reject" at bounding box center [690, 201] width 161 height 19
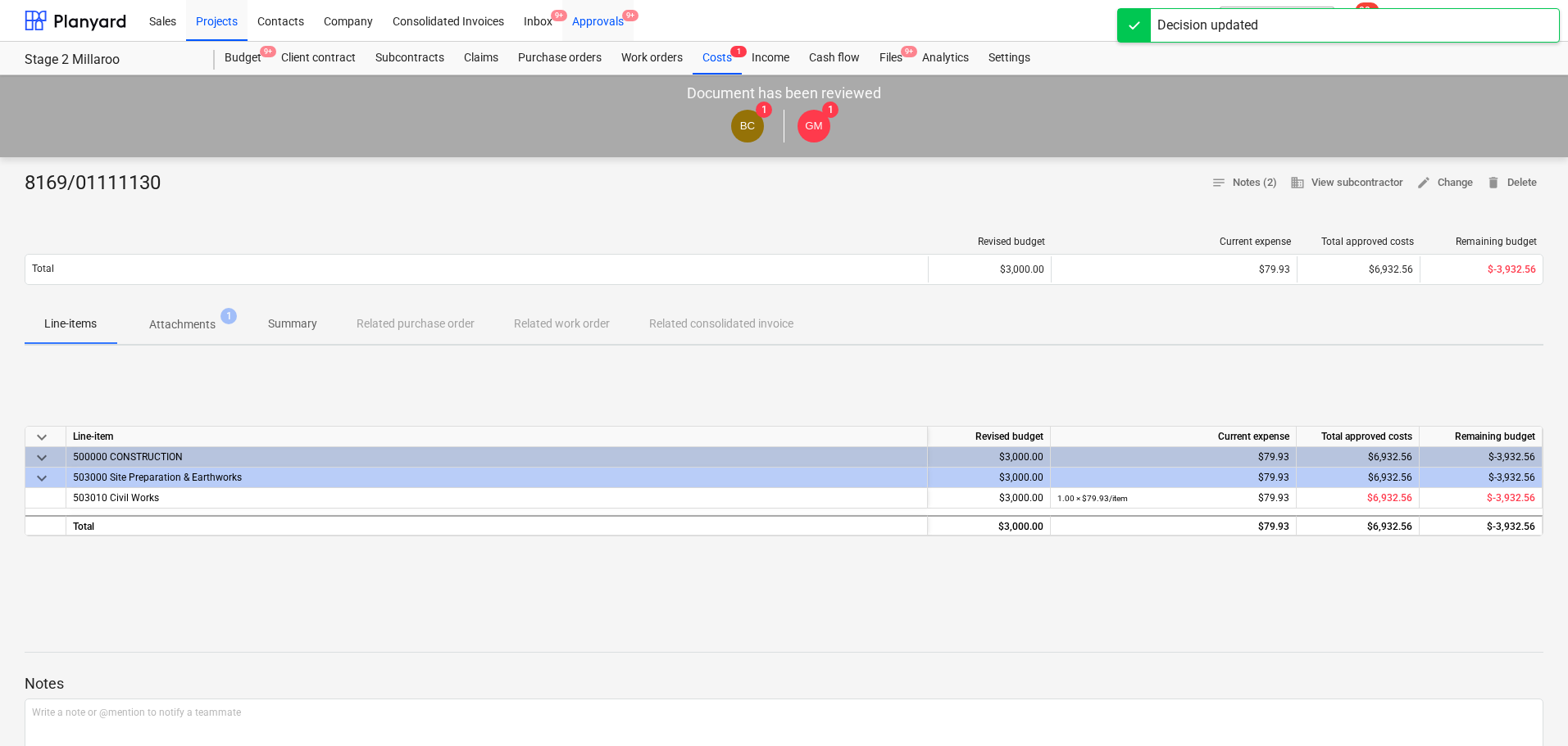
drag, startPoint x: 600, startPoint y: 21, endPoint x: 600, endPoint y: 31, distance: 10.0
click at [600, 21] on div "Approvals 9+" at bounding box center [597, 20] width 71 height 41
